Goal: Check status

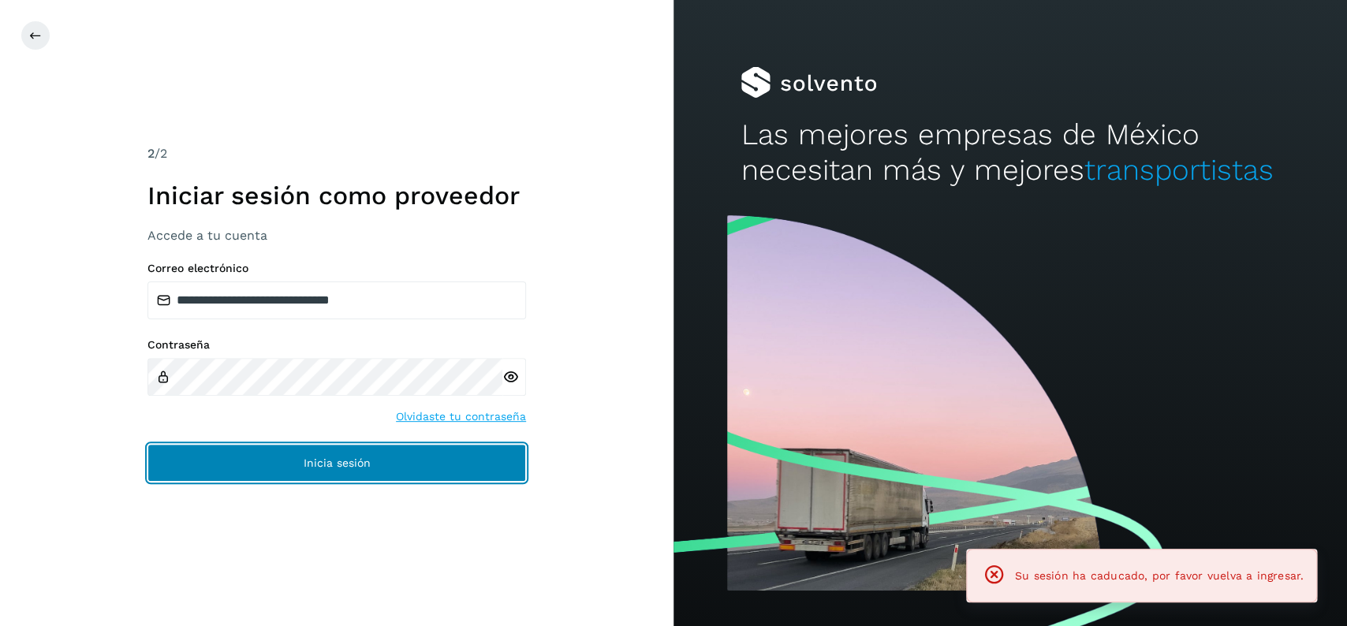
click at [215, 453] on button "Inicia sesión" at bounding box center [336, 463] width 378 height 38
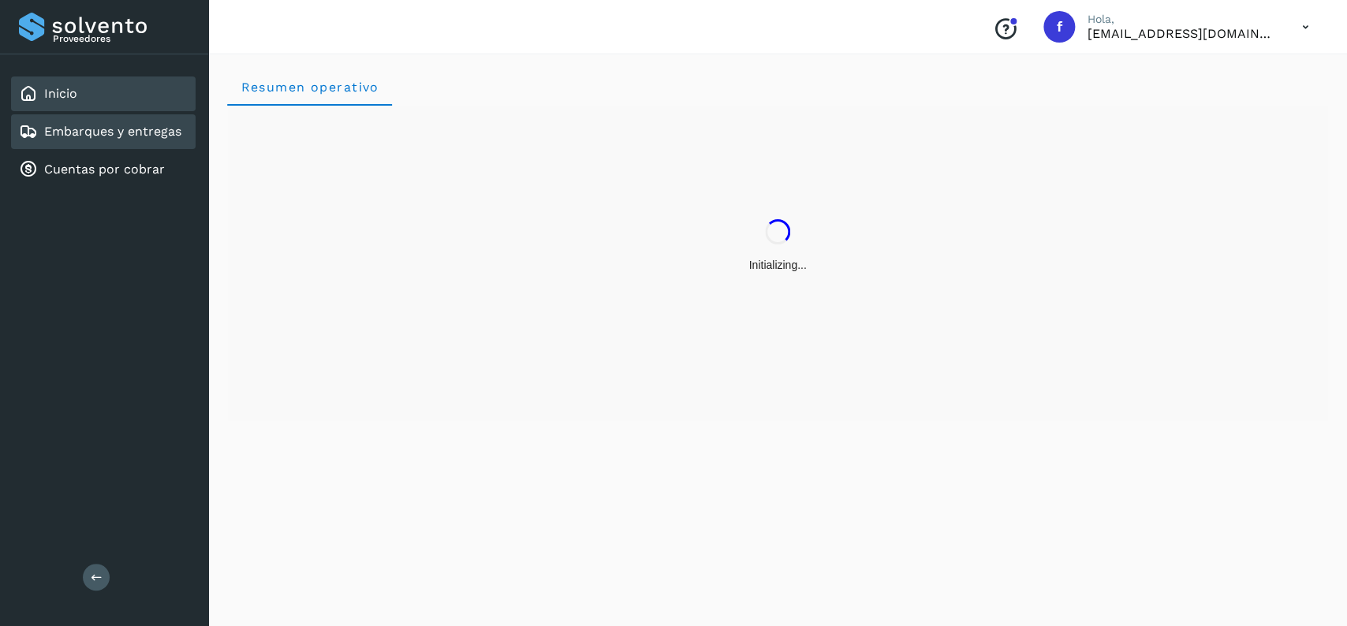
click at [144, 132] on link "Embarques y entregas" at bounding box center [112, 131] width 137 height 15
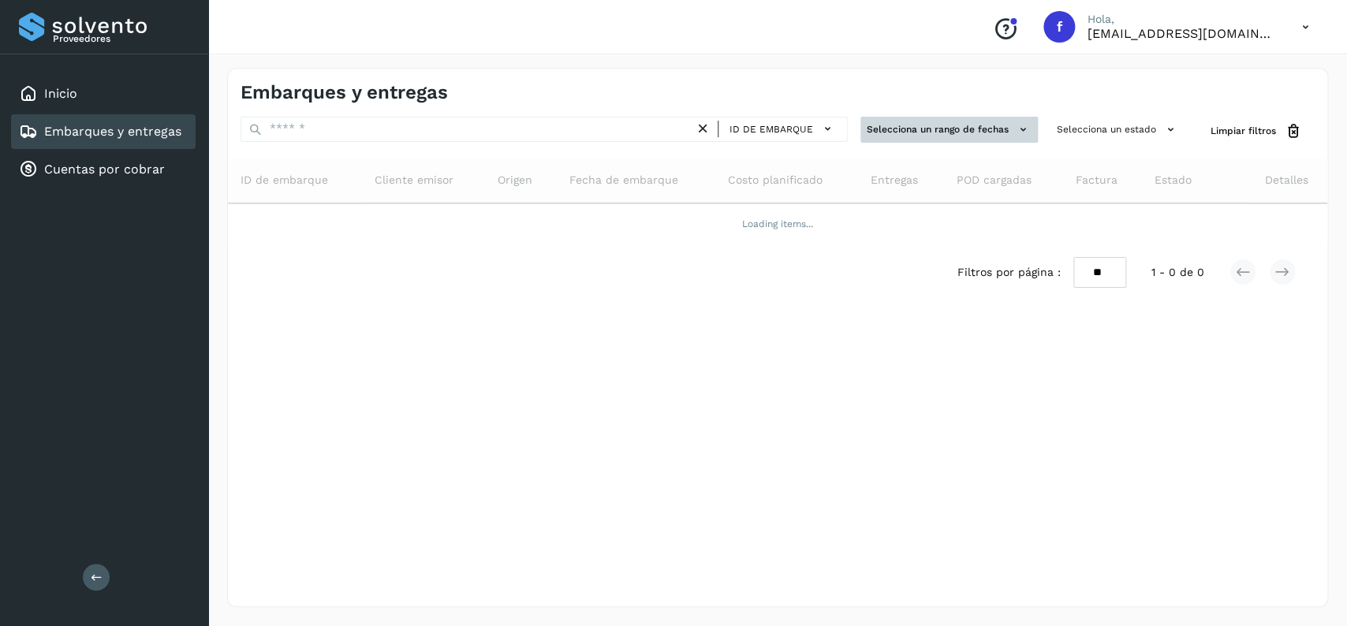
click at [923, 135] on button "Selecciona un rango de fechas" at bounding box center [948, 130] width 177 height 26
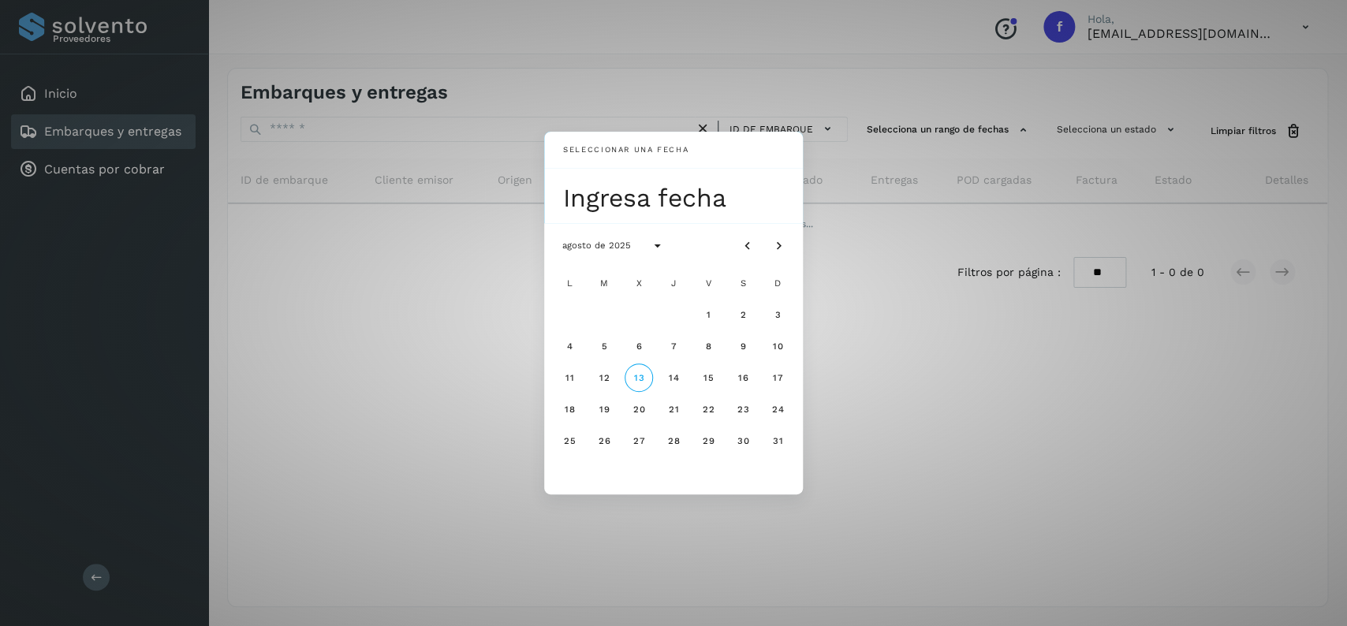
click at [1052, 145] on div "Seleccionar una fecha Ingresa fecha agosto de 2025 L M X J V S D 1 2 3 4 5 6 7 …" at bounding box center [673, 313] width 1347 height 626
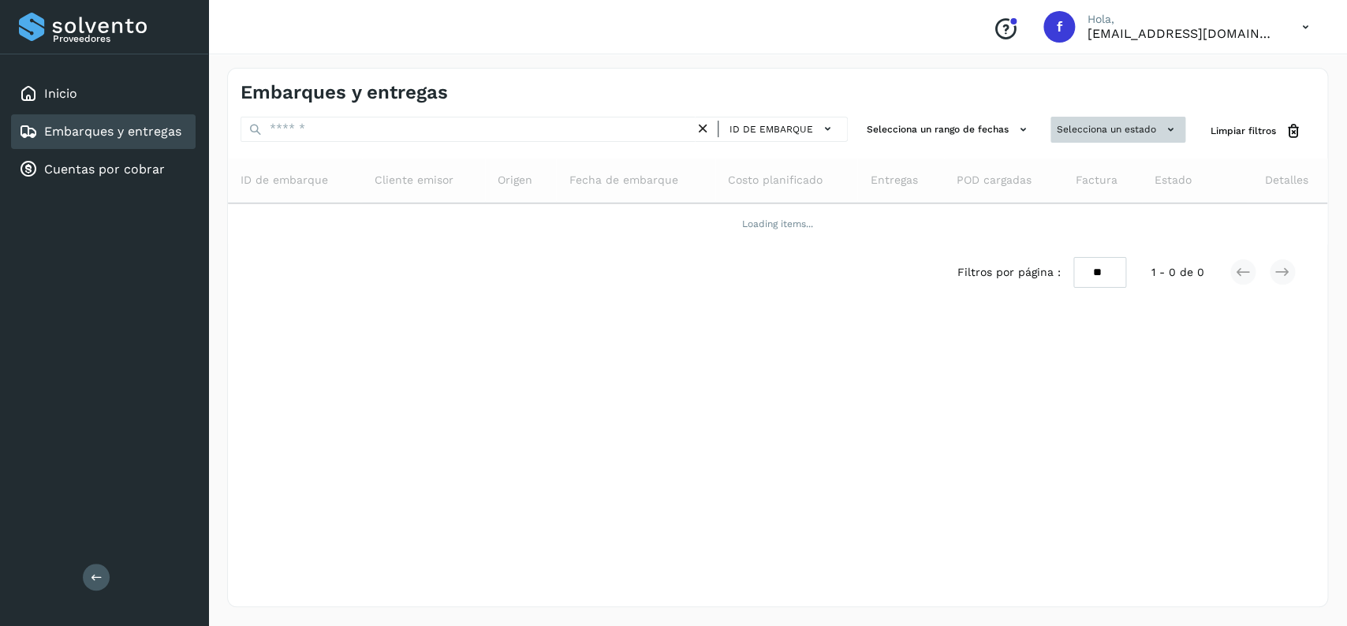
click at [1115, 131] on button "Selecciona un estado" at bounding box center [1117, 130] width 135 height 26
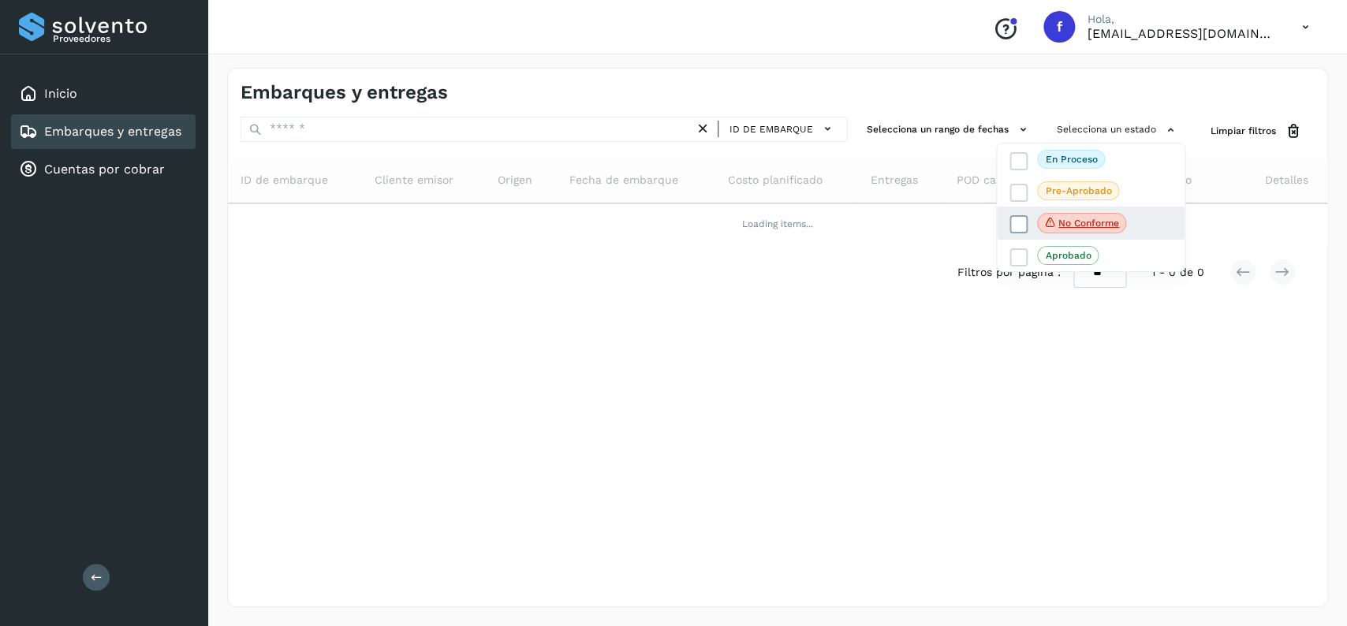
click at [1014, 220] on icon at bounding box center [1019, 225] width 16 height 16
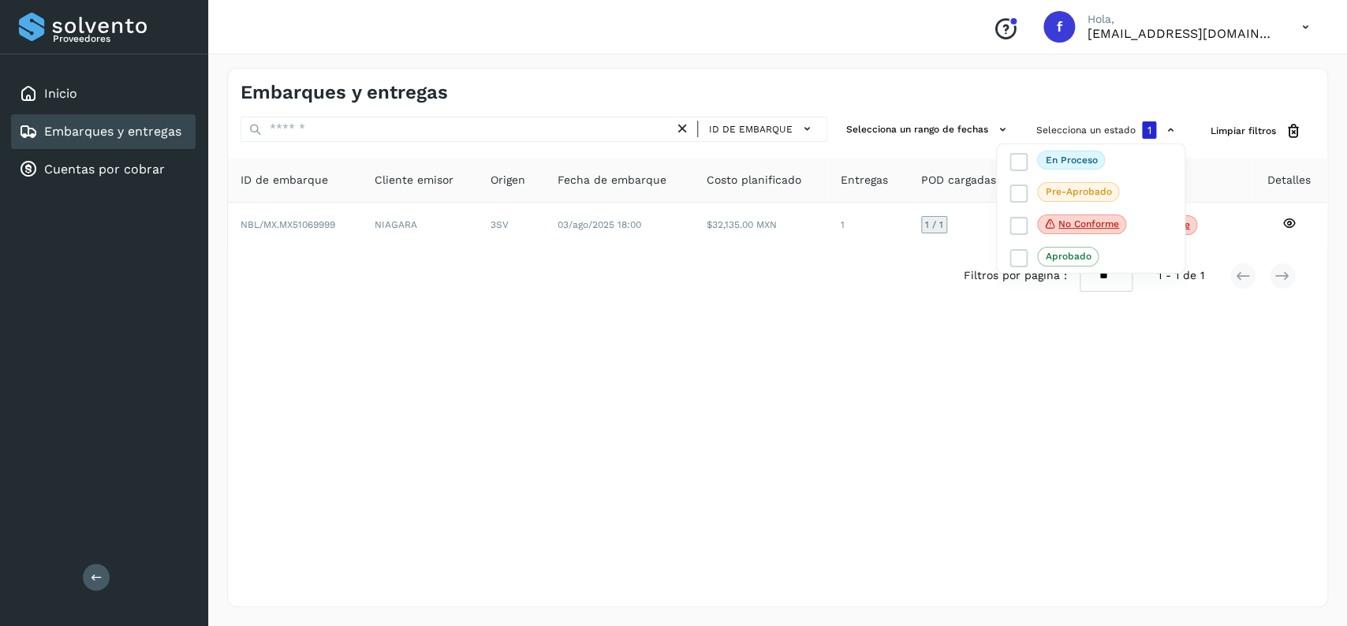
click at [724, 252] on div at bounding box center [673, 313] width 1347 height 626
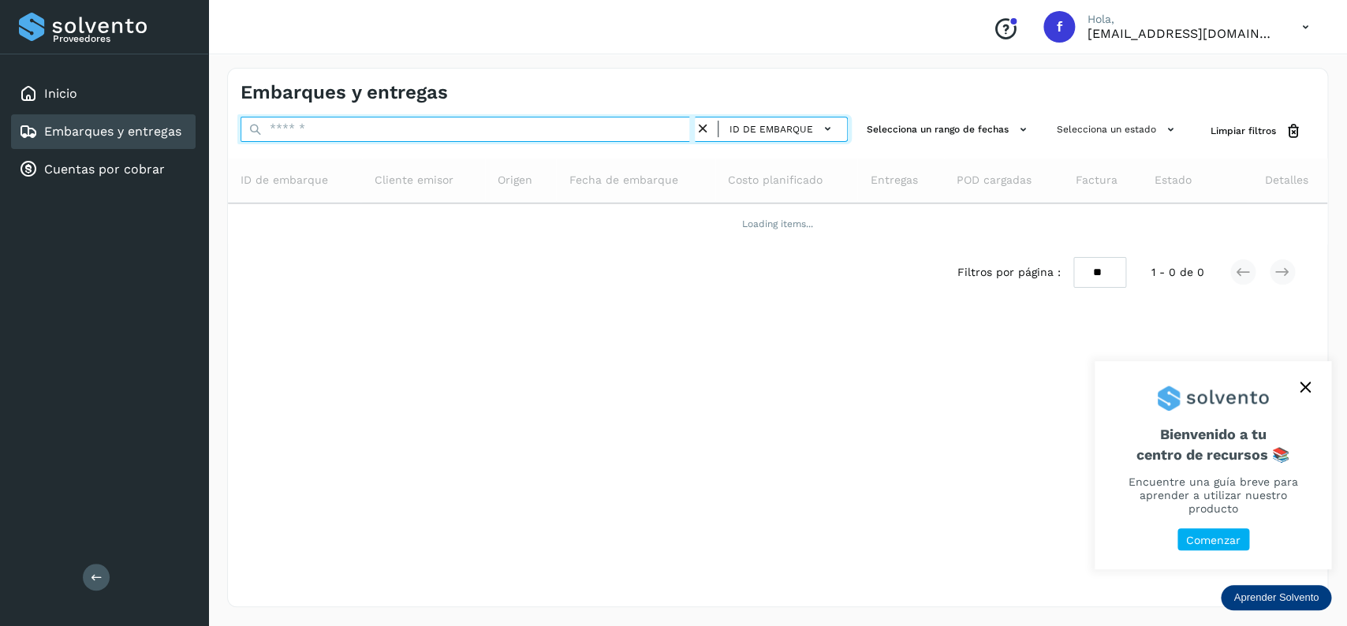
click at [374, 132] on input "text" at bounding box center [467, 129] width 454 height 25
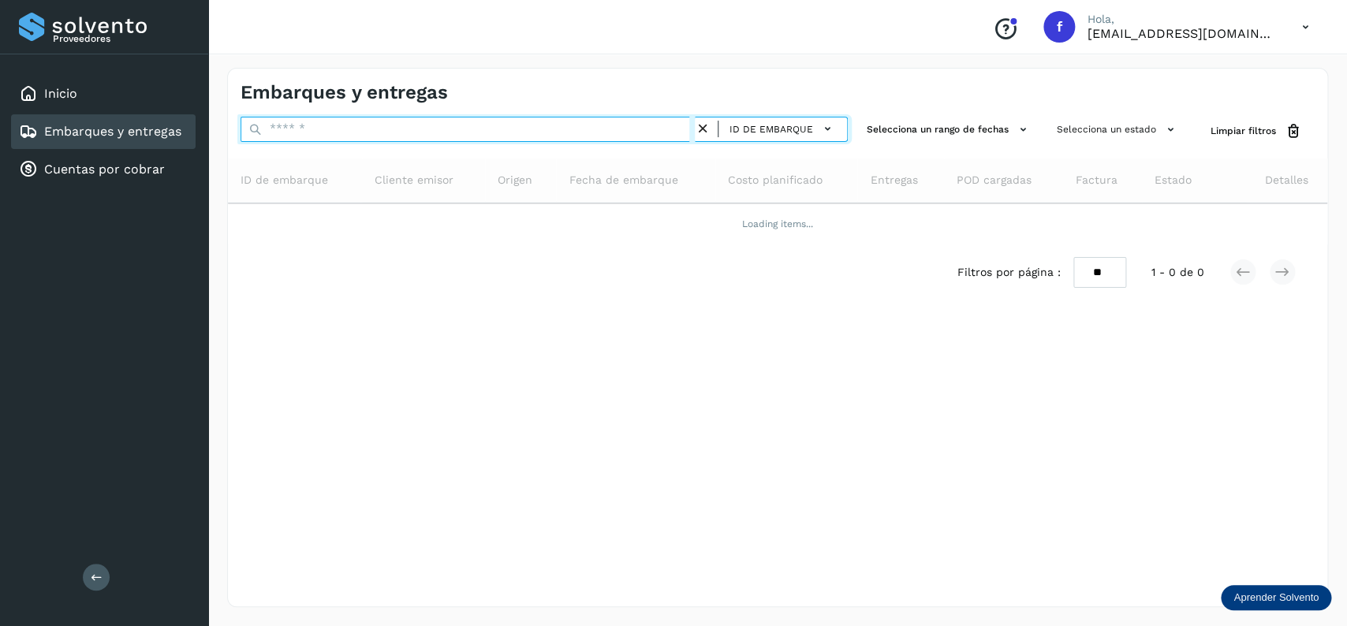
click at [374, 132] on input "text" at bounding box center [467, 129] width 454 height 25
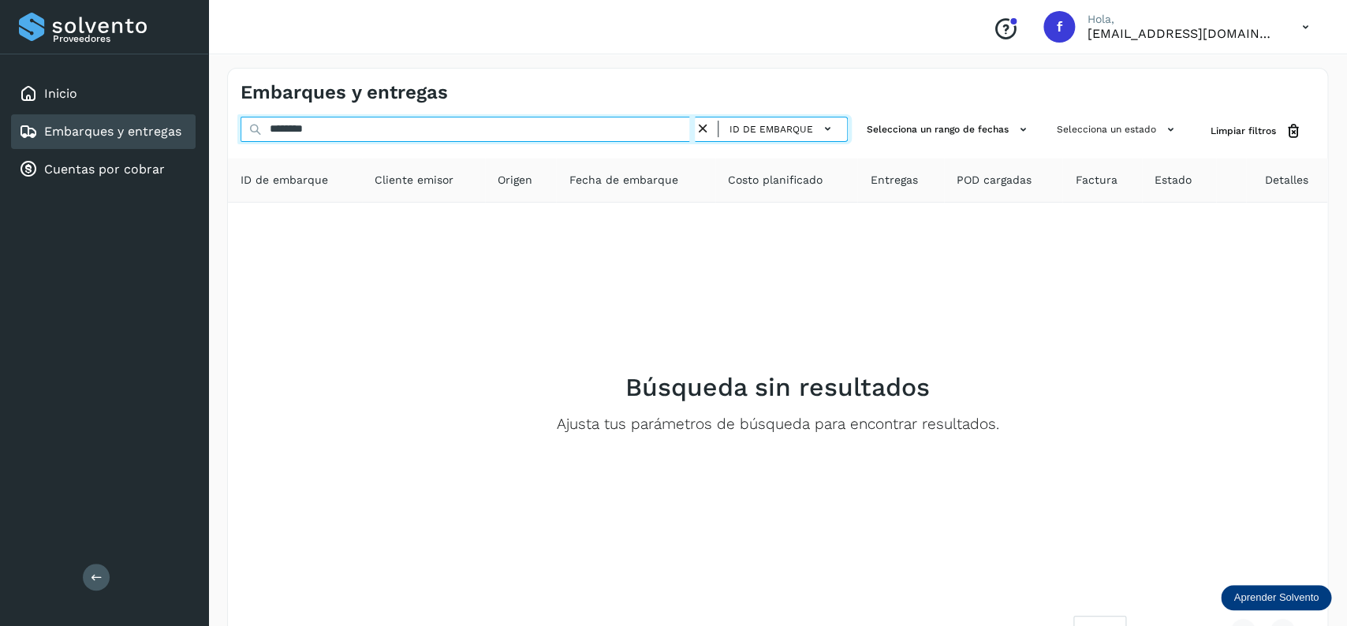
type input "********"
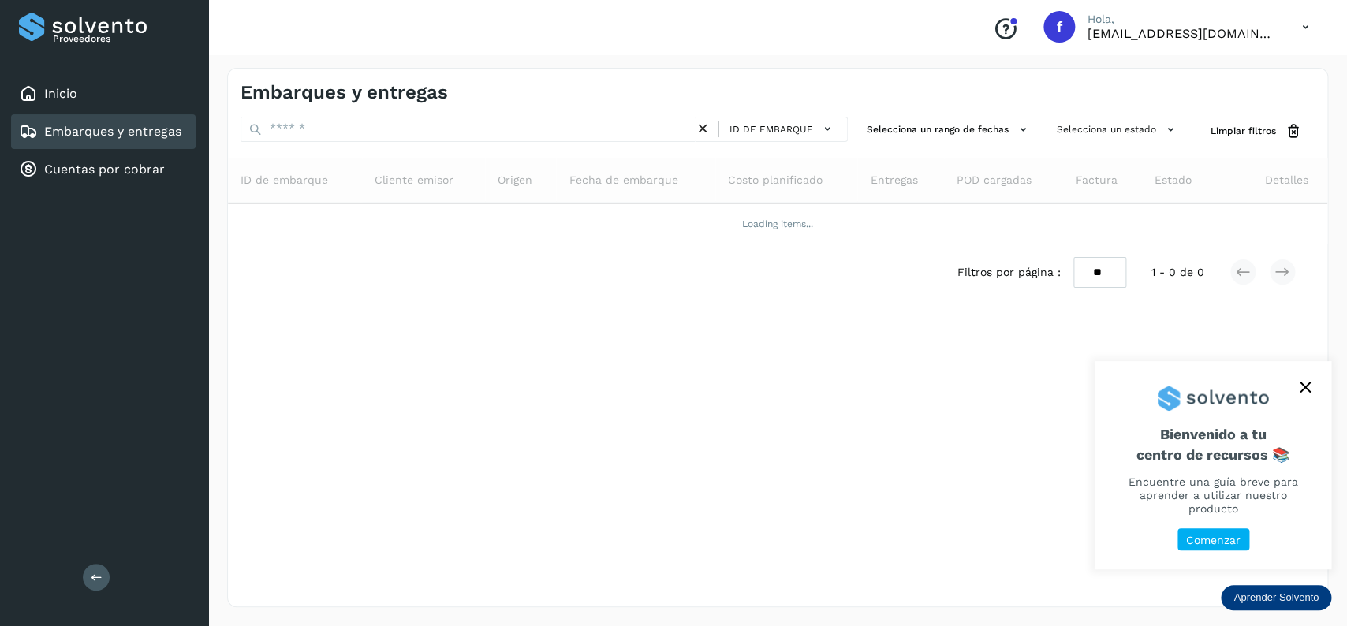
click at [144, 119] on div "Embarques y entregas" at bounding box center [103, 131] width 184 height 35
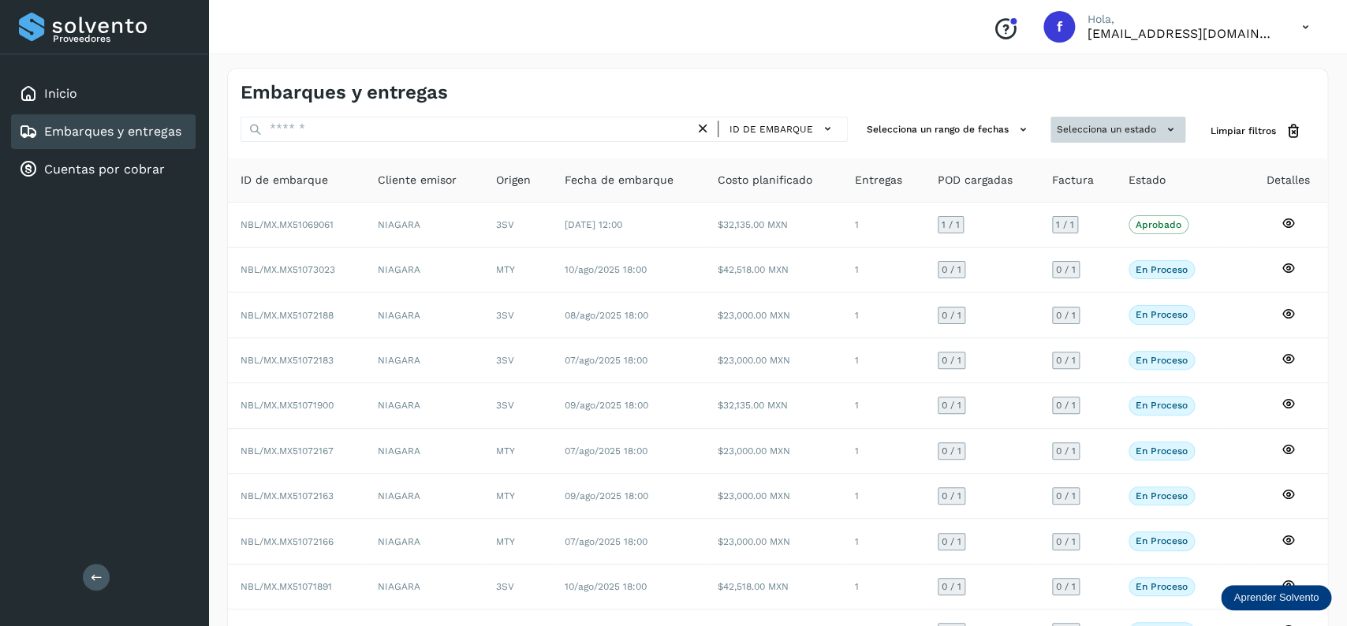
click at [1088, 129] on button "Selecciona un estado" at bounding box center [1117, 130] width 135 height 26
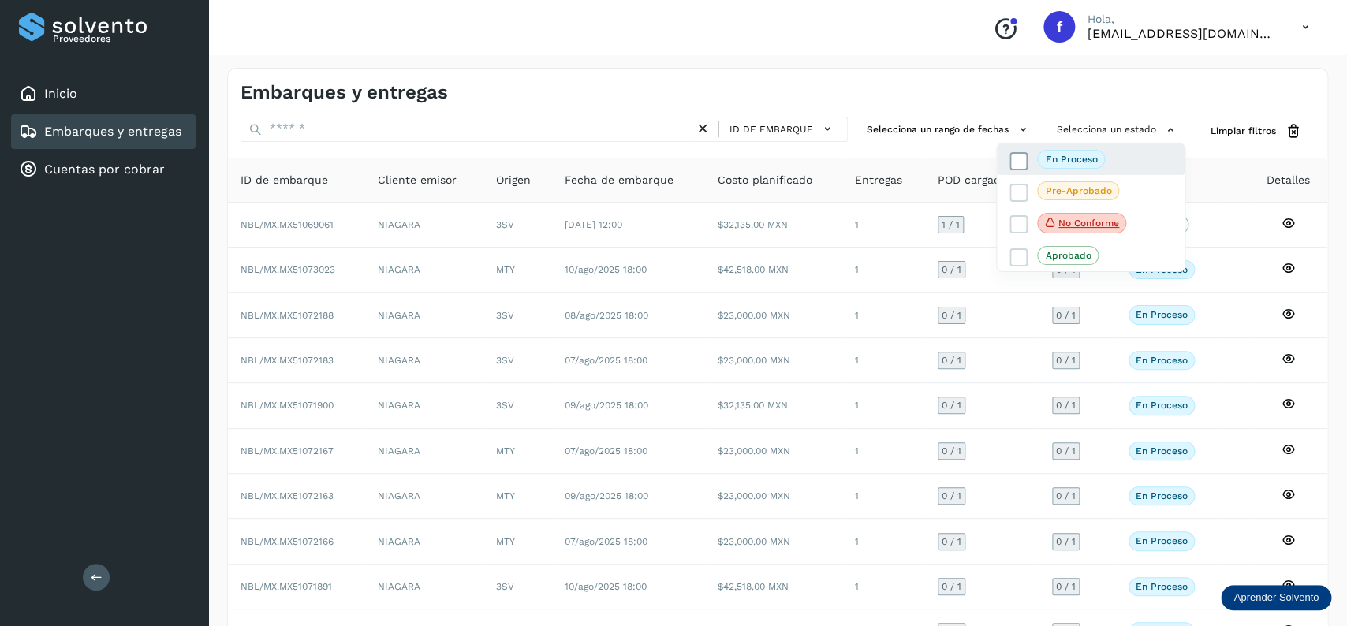
click at [1012, 168] on icon at bounding box center [1019, 161] width 16 height 16
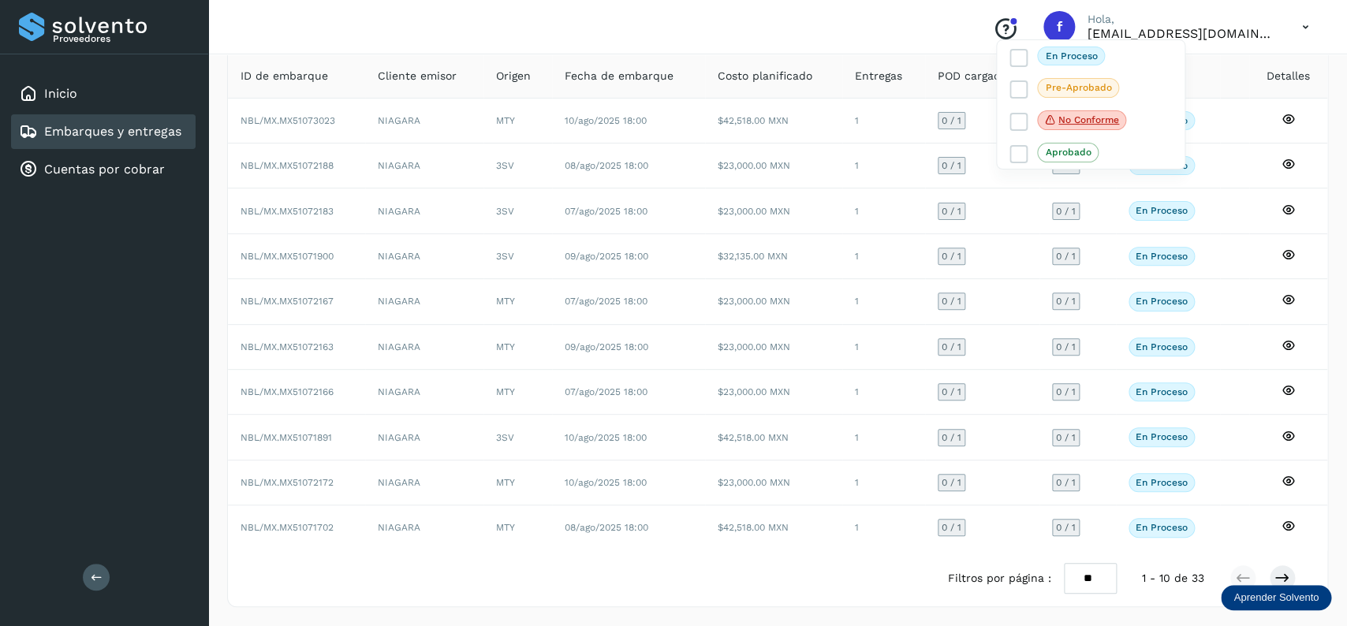
click at [1286, 567] on div at bounding box center [673, 313] width 1347 height 626
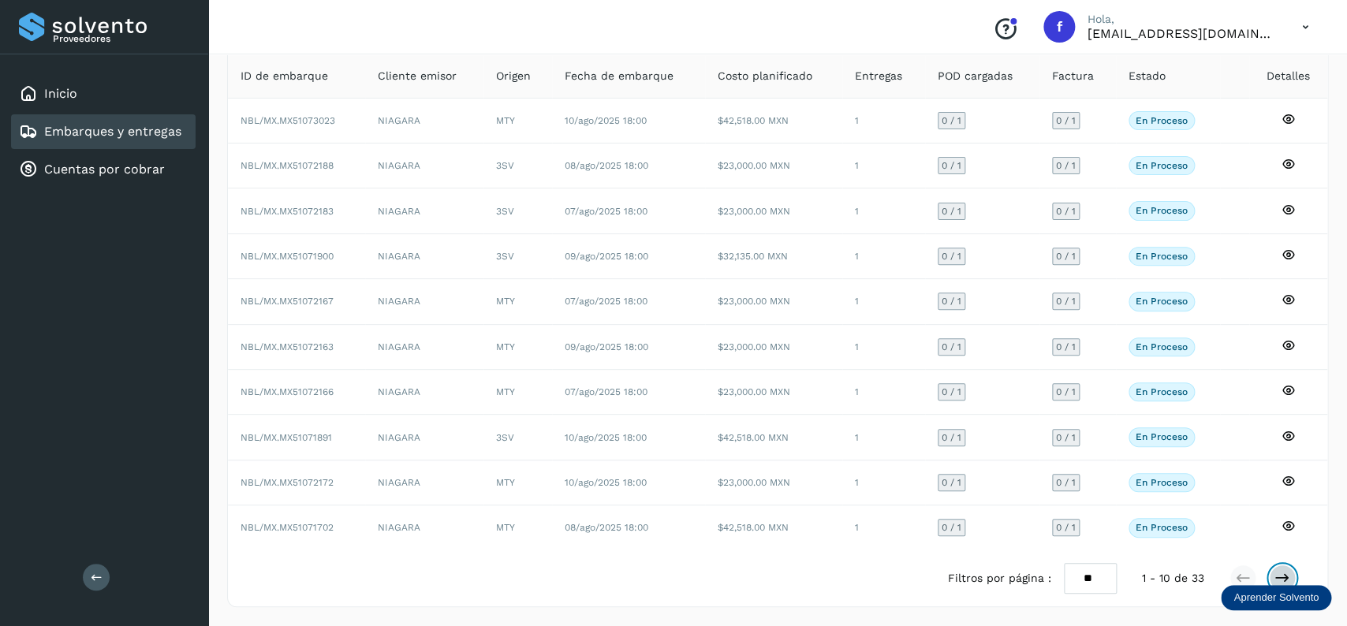
click at [1284, 567] on button at bounding box center [1282, 578] width 27 height 27
click at [1286, 571] on icon at bounding box center [1282, 578] width 16 height 16
click at [1241, 576] on icon at bounding box center [1243, 578] width 16 height 16
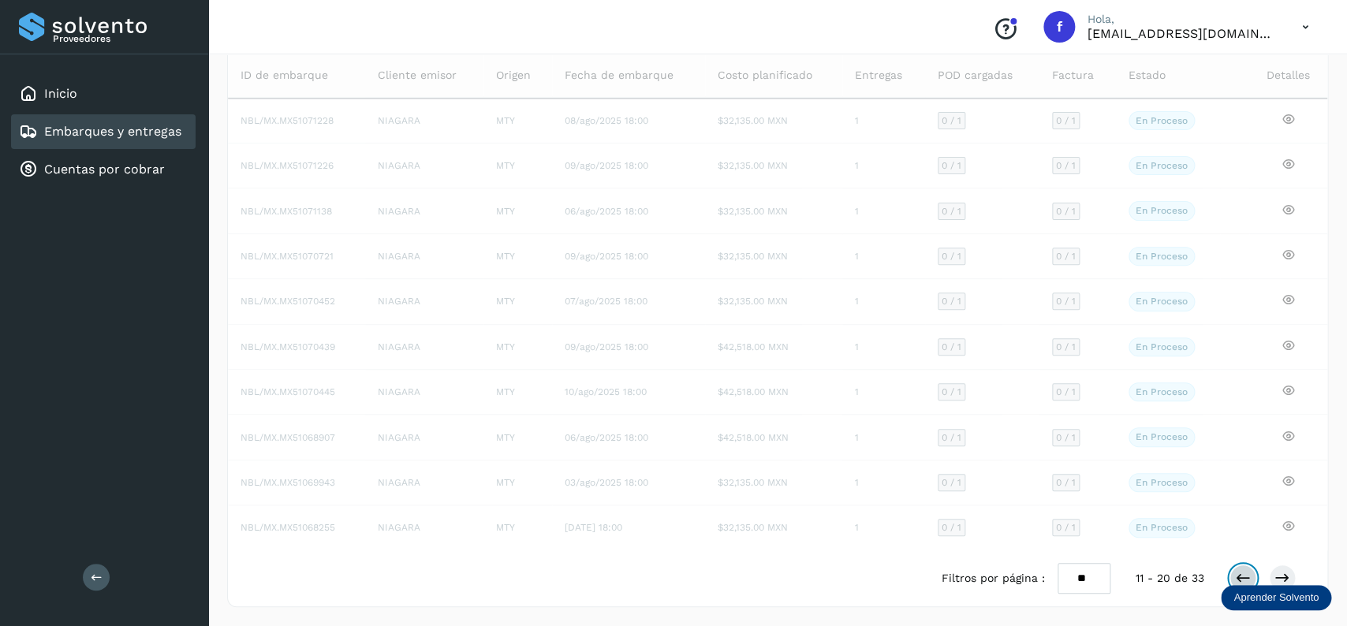
click at [1241, 576] on icon at bounding box center [1243, 578] width 16 height 16
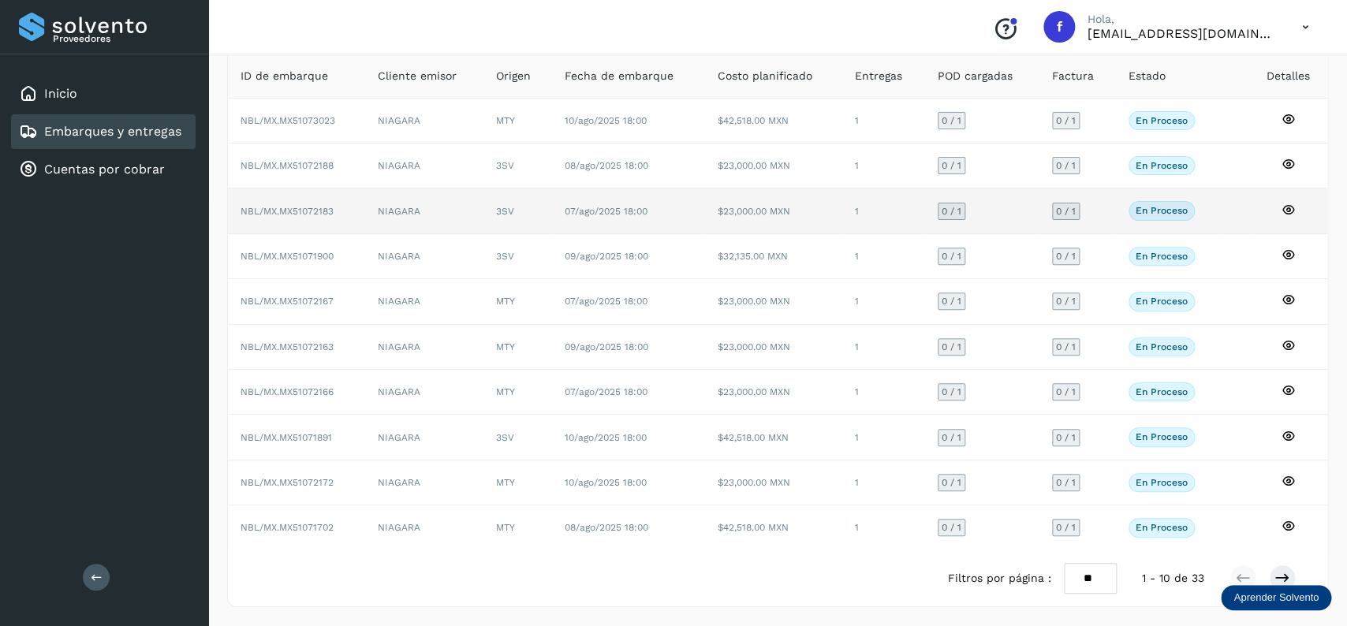
scroll to position [0, 0]
